Goal: Find specific page/section: Find specific page/section

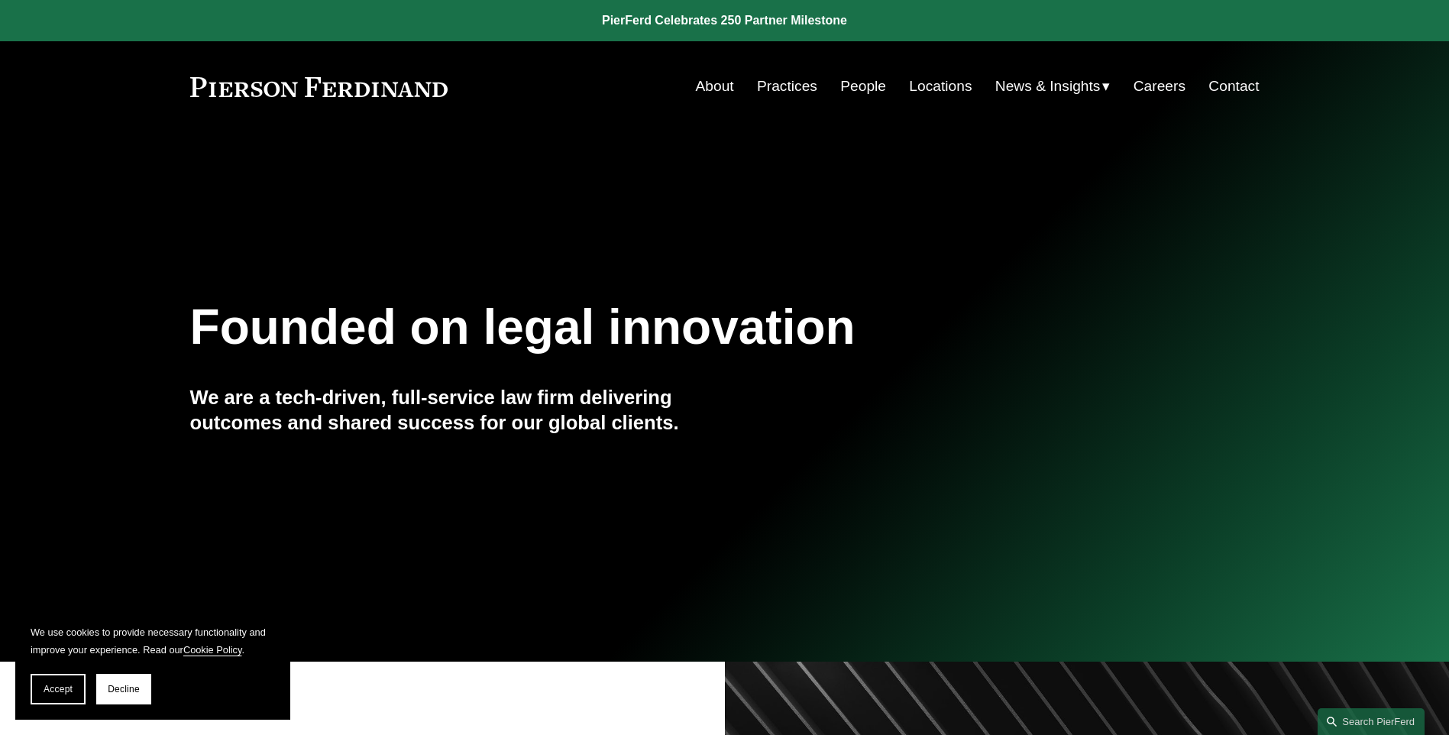
click at [861, 84] on link "People" at bounding box center [863, 86] width 46 height 29
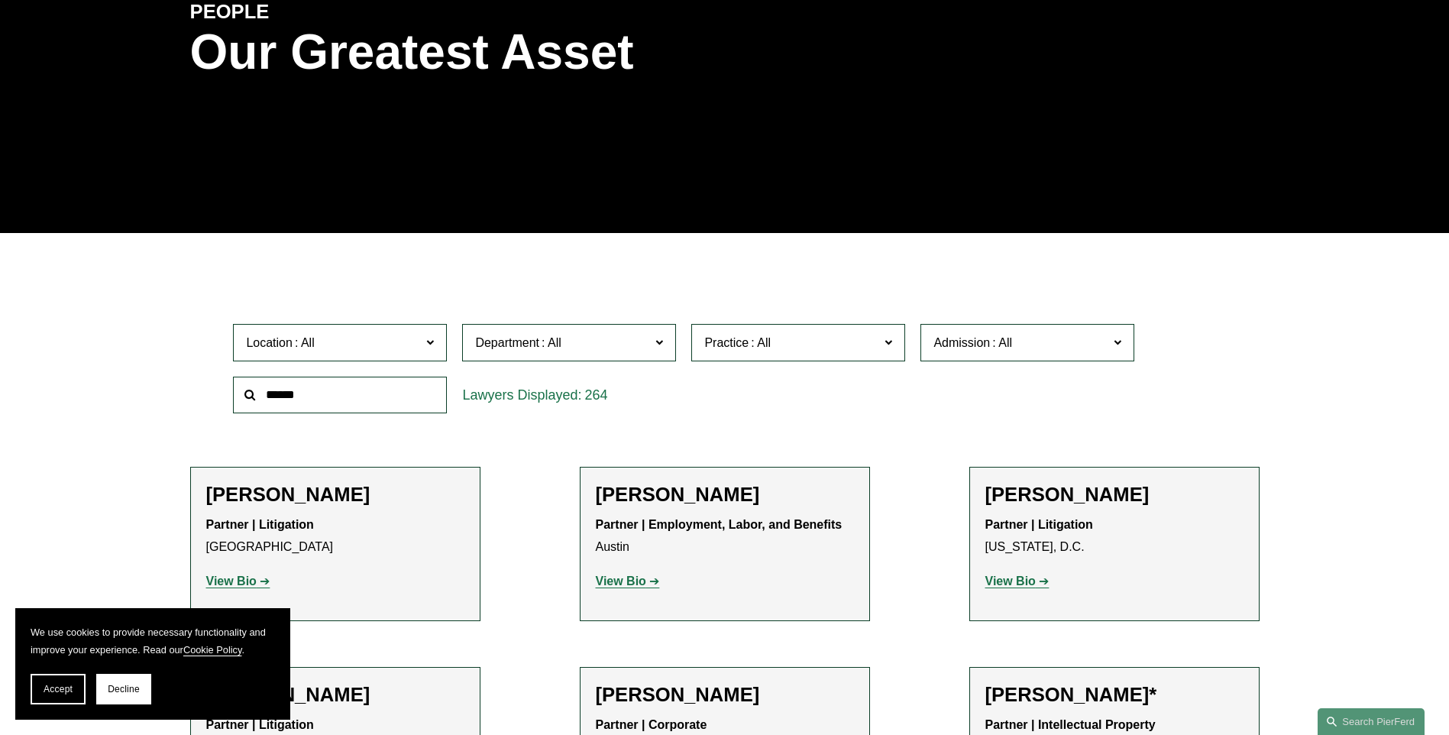
scroll to position [364, 0]
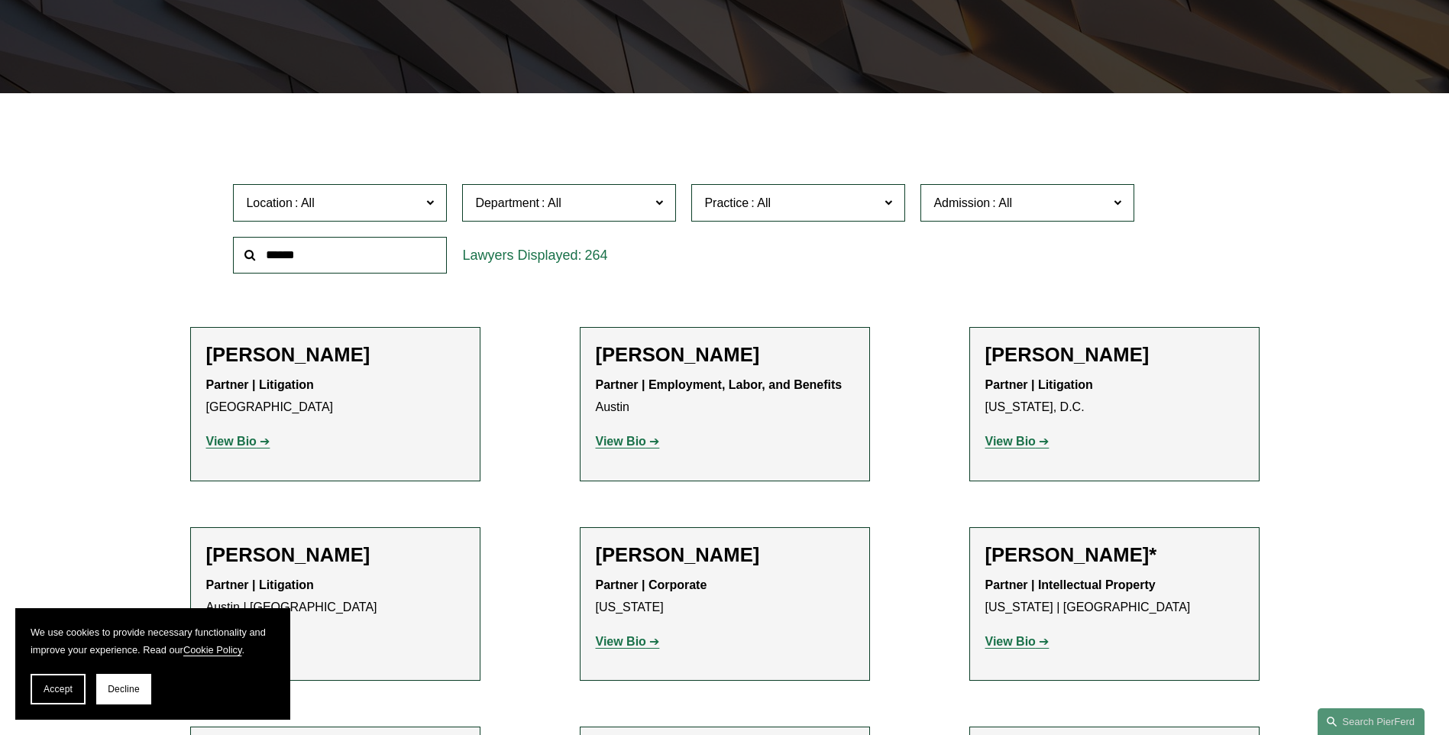
click at [336, 208] on span "Location" at bounding box center [333, 202] width 175 height 21
click at [0, 0] on link "[GEOGRAPHIC_DATA]" at bounding box center [0, 0] width 0 height 0
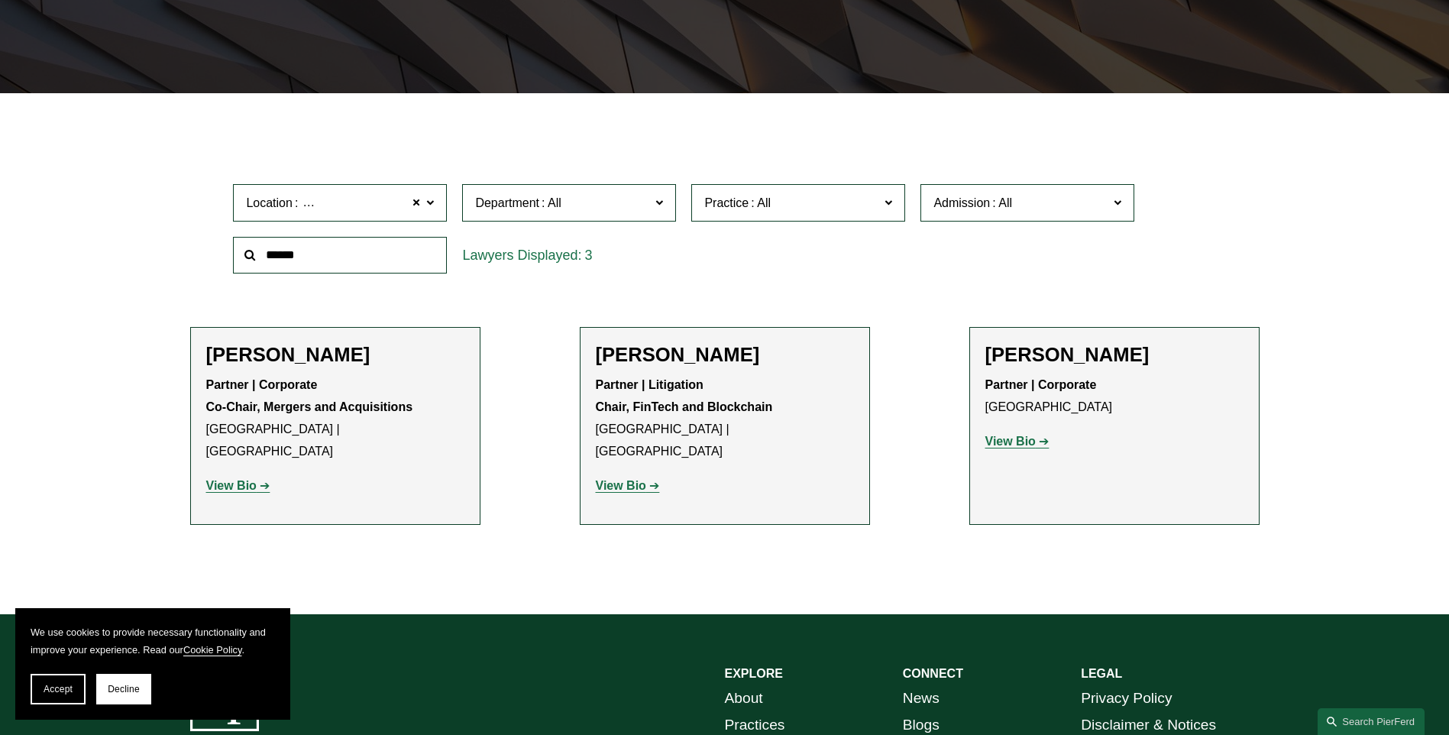
click at [642, 479] on strong "View Bio" at bounding box center [621, 485] width 50 height 13
click at [1018, 434] on p "View Bio" at bounding box center [1114, 442] width 258 height 22
click at [634, 479] on strong "View Bio" at bounding box center [621, 485] width 50 height 13
click at [1036, 445] on link "View Bio" at bounding box center [1017, 441] width 64 height 13
click at [1027, 436] on strong "View Bio" at bounding box center [1010, 441] width 50 height 13
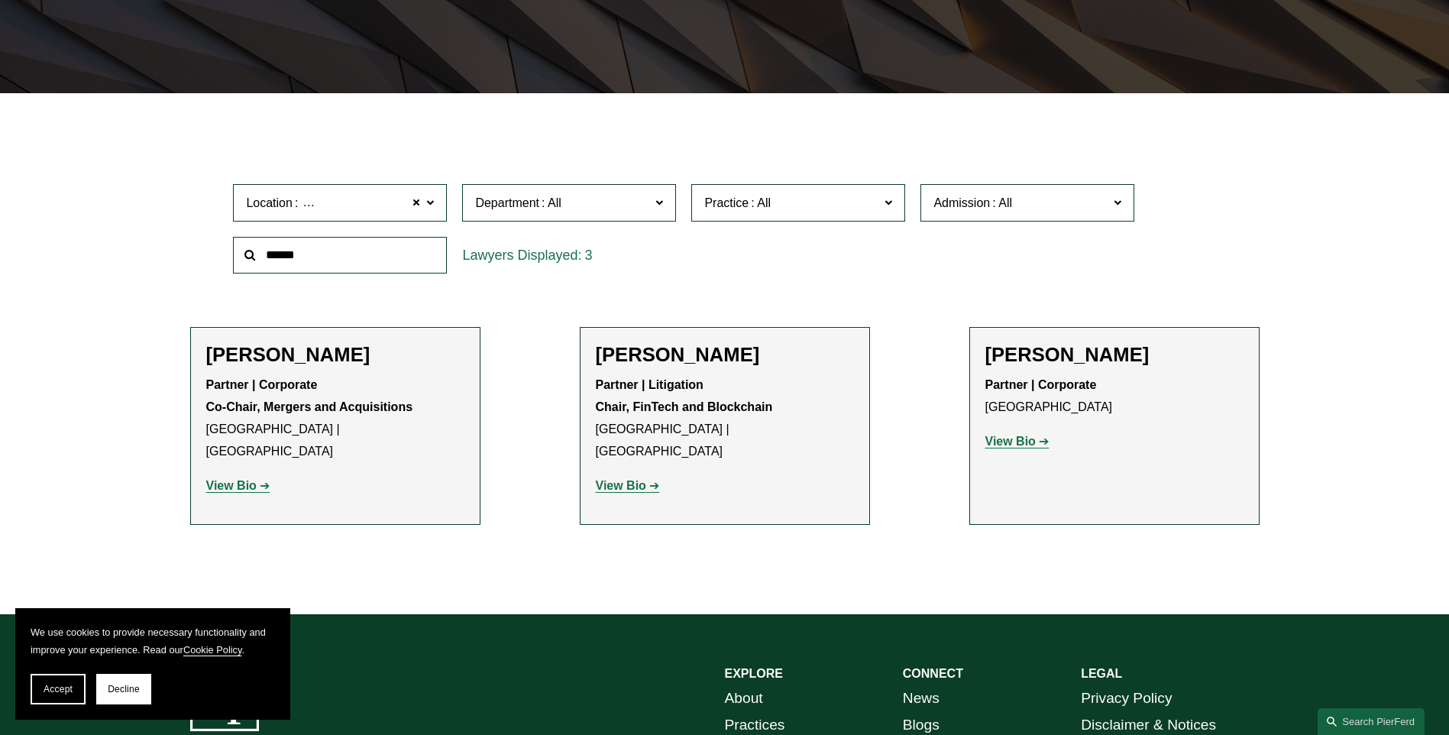
click at [1009, 441] on strong "View Bio" at bounding box center [1010, 441] width 50 height 13
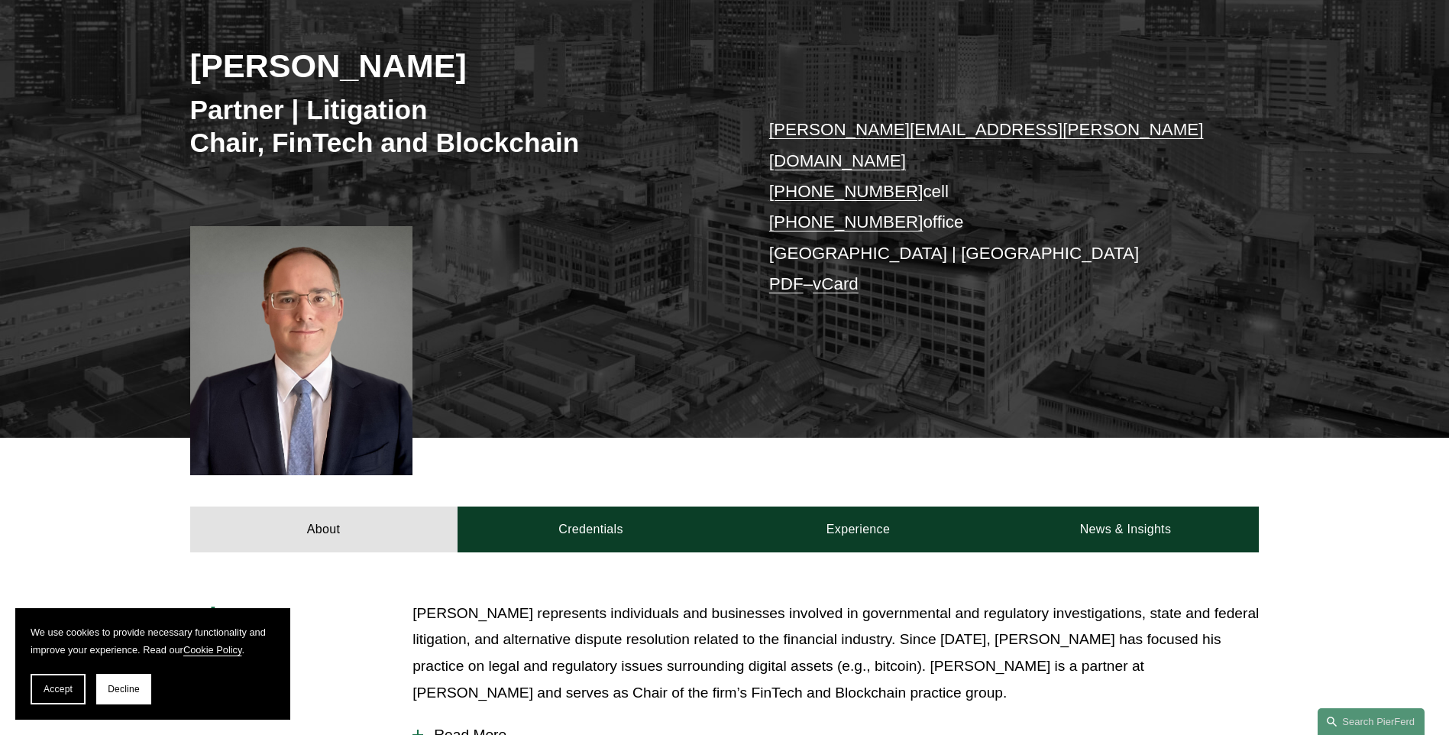
scroll to position [221, 0]
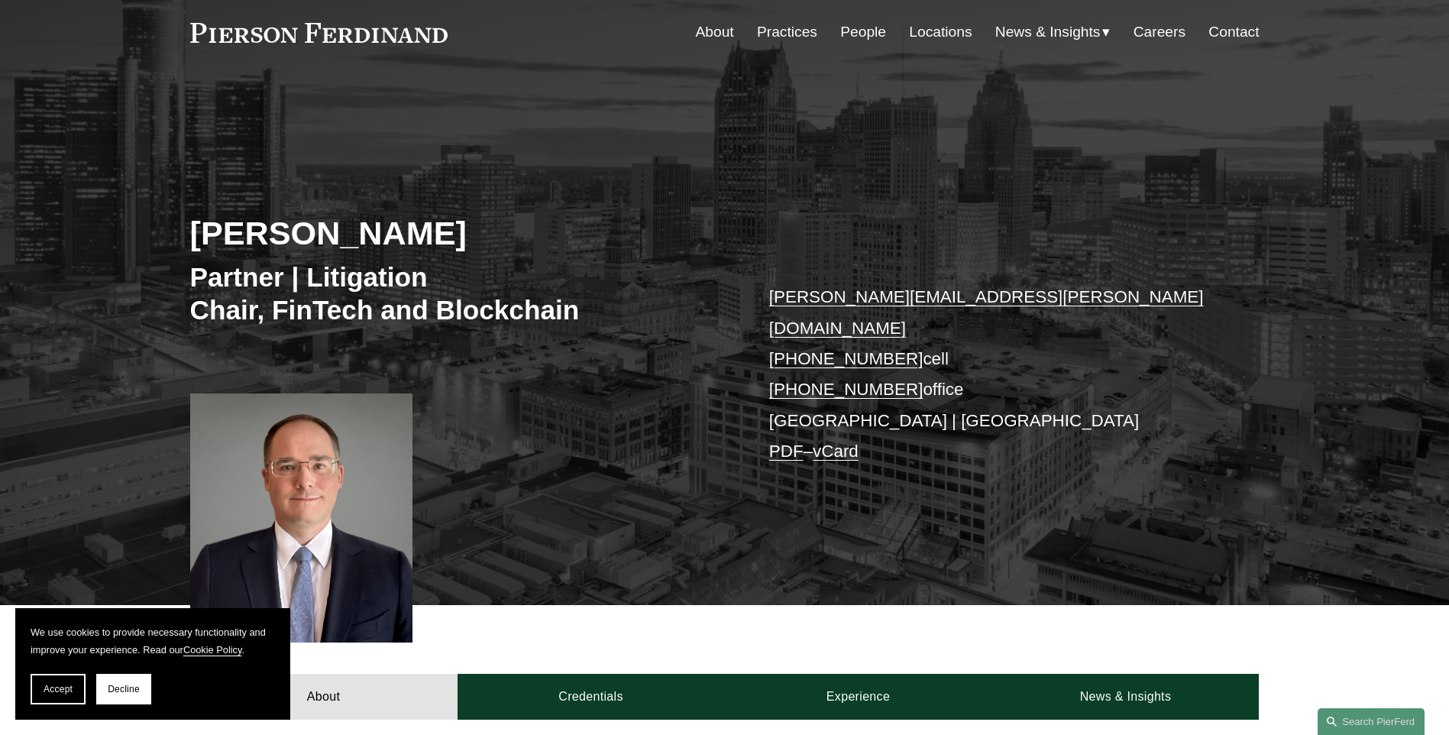
scroll to position [36, 0]
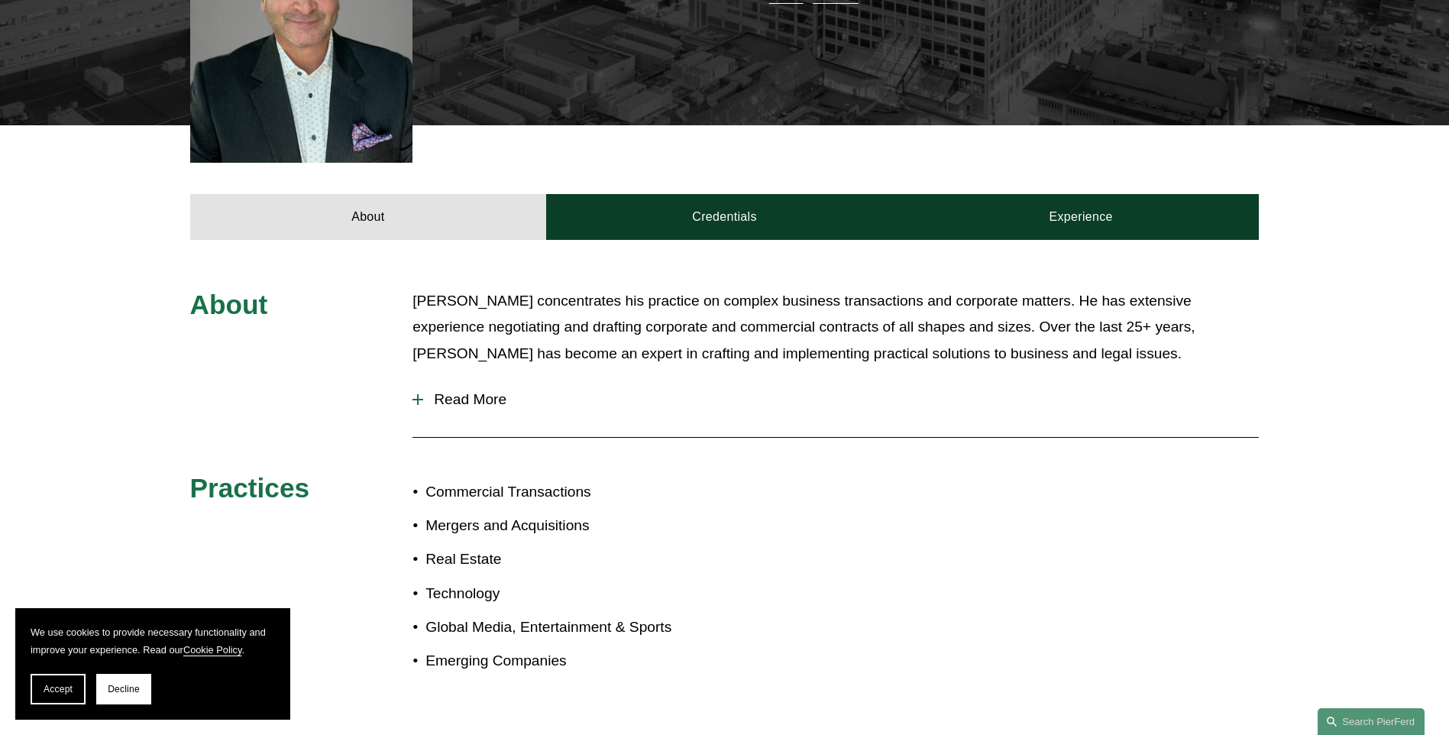
scroll to position [506, 0]
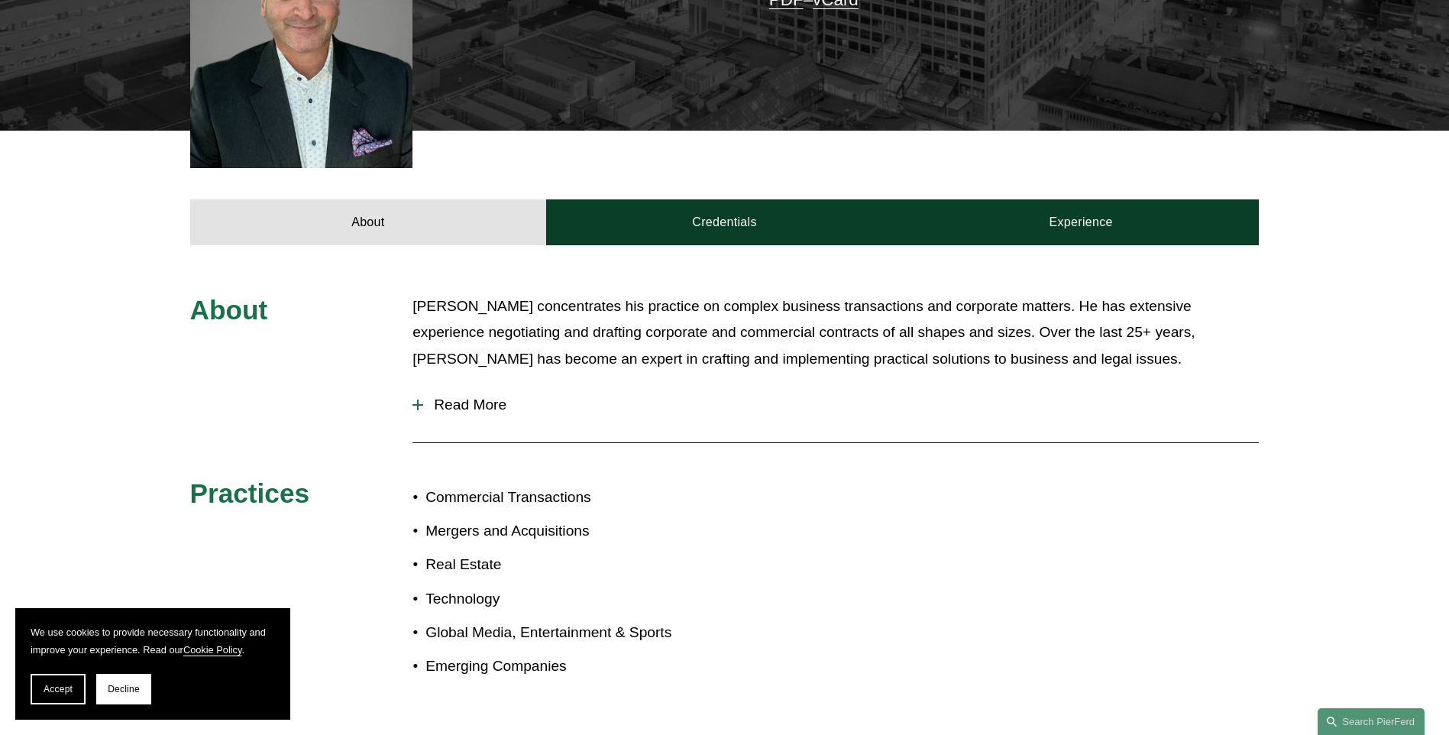
click at [474, 396] on span "Read More" at bounding box center [840, 404] width 835 height 17
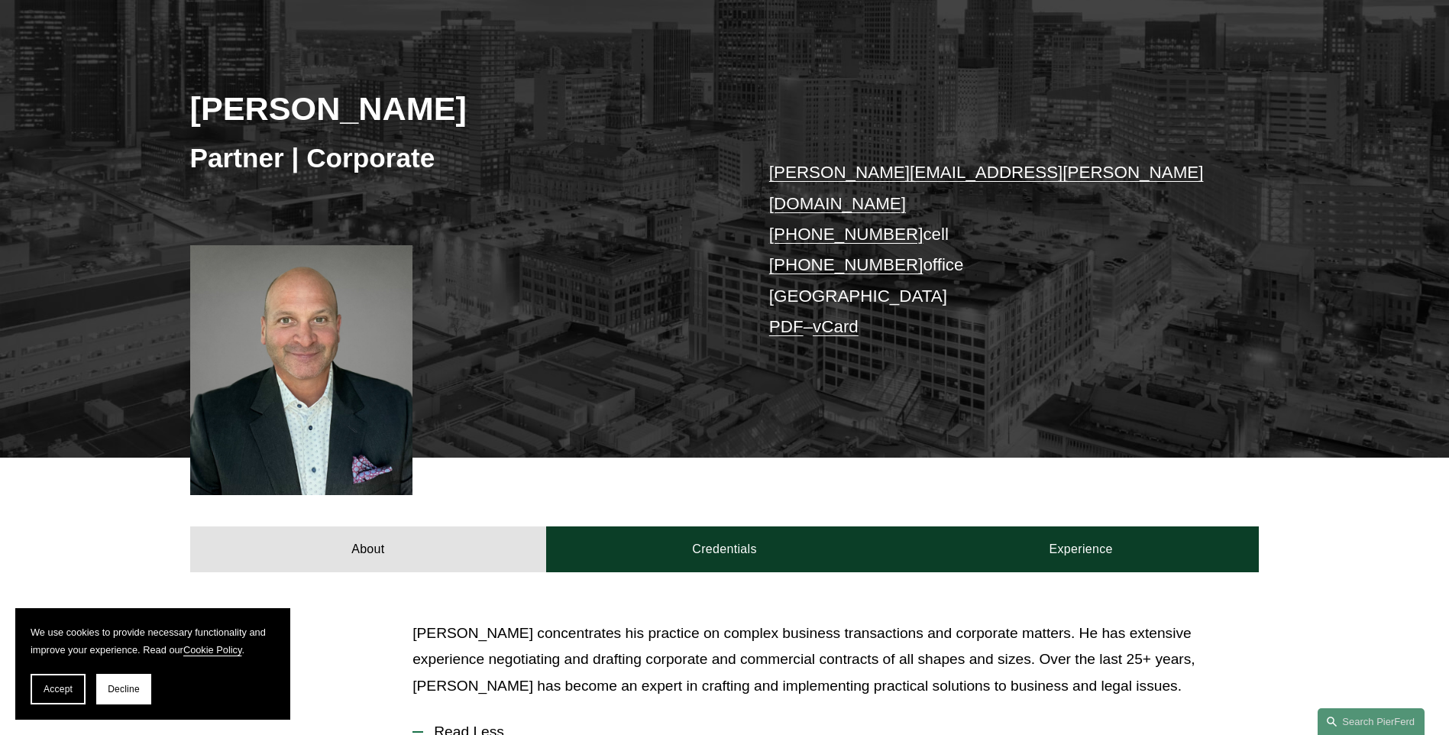
scroll to position [178, 0]
